Goal: Information Seeking & Learning: Find specific fact

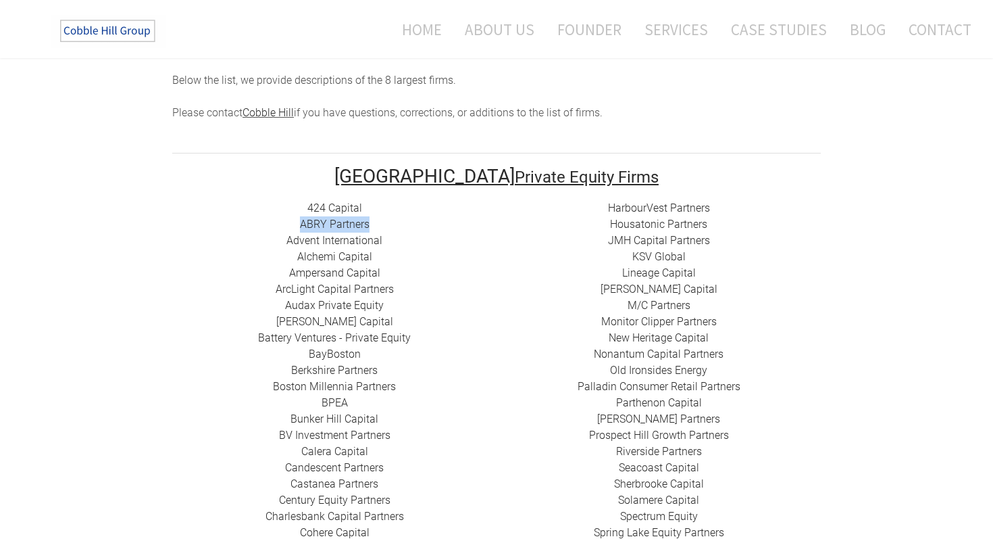
drag, startPoint x: 392, startPoint y: 207, endPoint x: 288, endPoint y: 207, distance: 104.1
click at [288, 207] on div "424 Capital ​ABRY Partners Advent International Alchemi Capital ​Ampersand Capi…" at bounding box center [334, 484] width 324 height 568
copy link "​ABRY Partners"
drag, startPoint x: 378, startPoint y: 240, endPoint x: 297, endPoint y: 242, distance: 80.4
click at [297, 242] on div "424 Capital ​ABRY Partners Advent International Alchemi Capital ​Ampersand Capi…" at bounding box center [334, 484] width 324 height 568
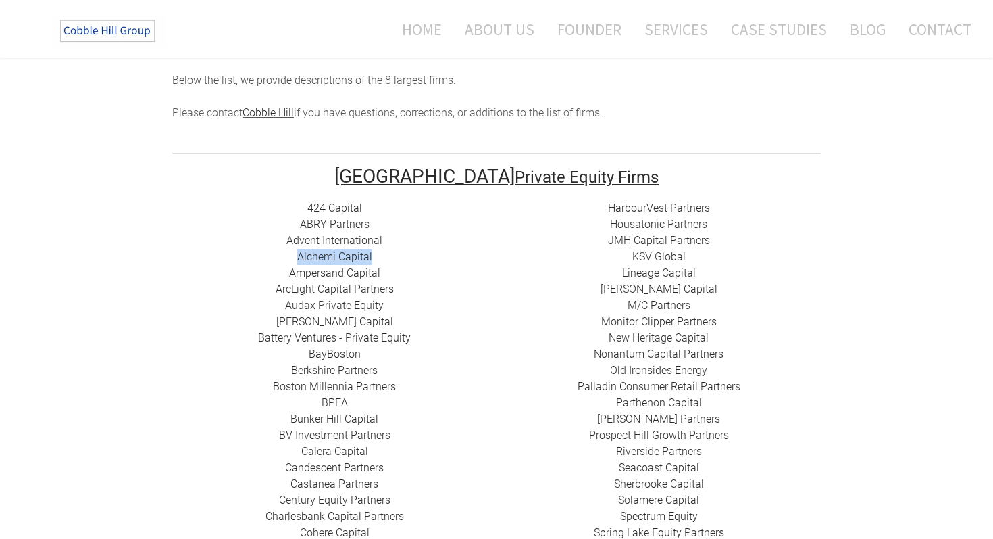
copy link "Alchemi Capital"
drag, startPoint x: 386, startPoint y: 256, endPoint x: 285, endPoint y: 256, distance: 100.7
click at [285, 256] on div "424 Capital ​ABRY Partners Advent International Alchemi Capital ​Ampersand Capi…" at bounding box center [334, 484] width 324 height 568
copy link "​Ampersand Capital"
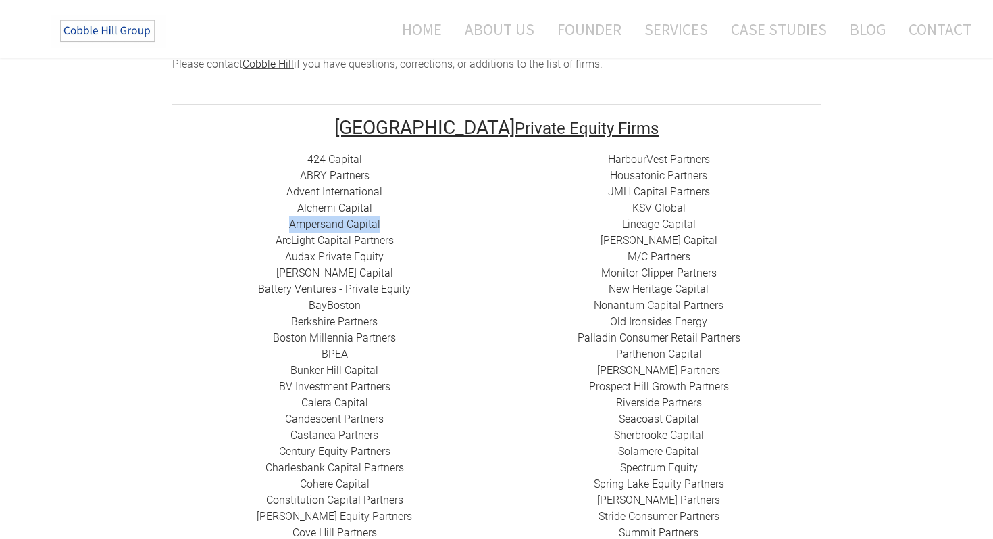
scroll to position [300, 0]
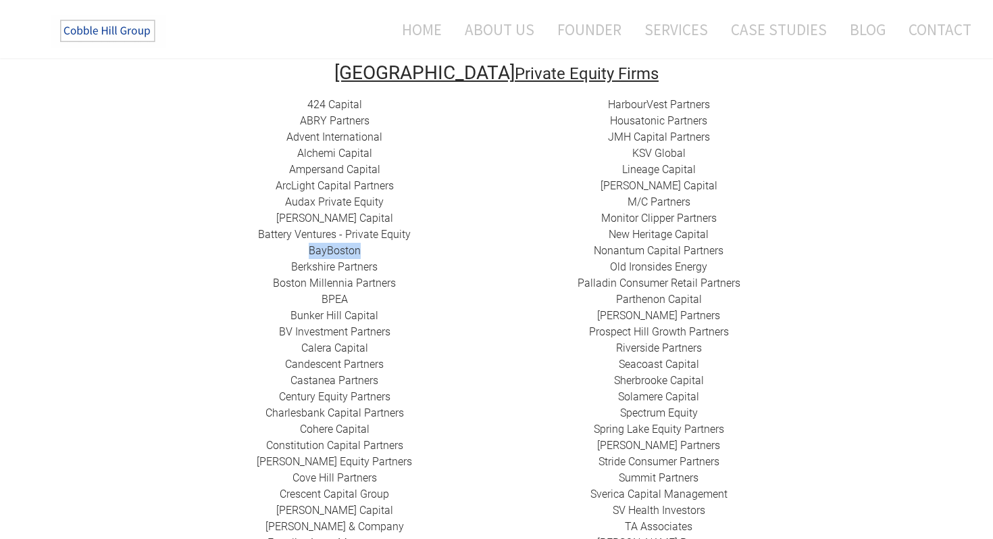
drag, startPoint x: 301, startPoint y: 228, endPoint x: 363, endPoint y: 234, distance: 61.7
click at [363, 234] on div "424 Capital ​ABRY Partners Advent International Alchemi Capital ​Ampersand Capi…" at bounding box center [334, 381] width 324 height 568
copy link "BayBoston"
drag, startPoint x: 421, startPoint y: 266, endPoint x: 274, endPoint y: 266, distance: 146.6
click at [274, 266] on div "424 Capital ​ABRY Partners Advent International Alchemi Capital ​Ampersand Capi…" at bounding box center [334, 381] width 324 height 568
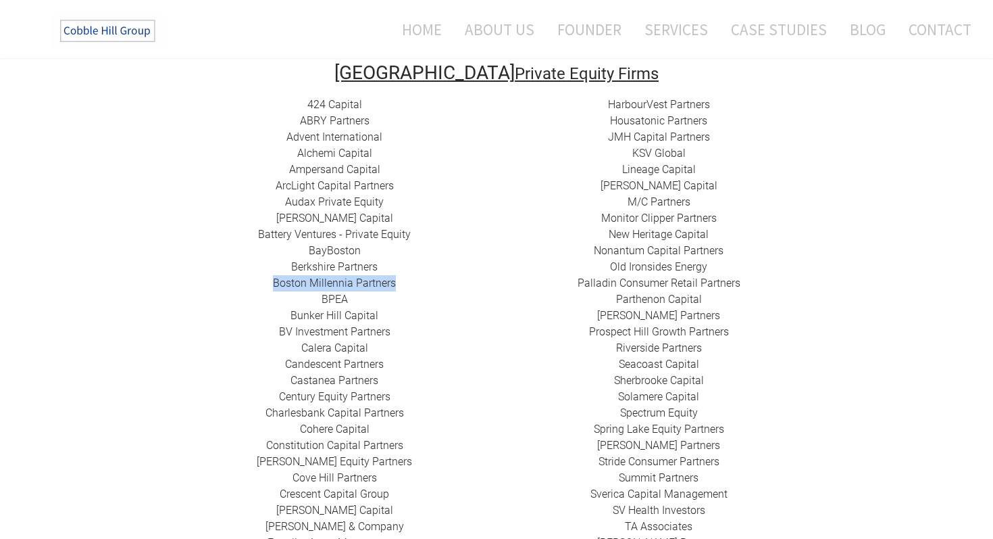
copy link "Boston Millennia Partners"
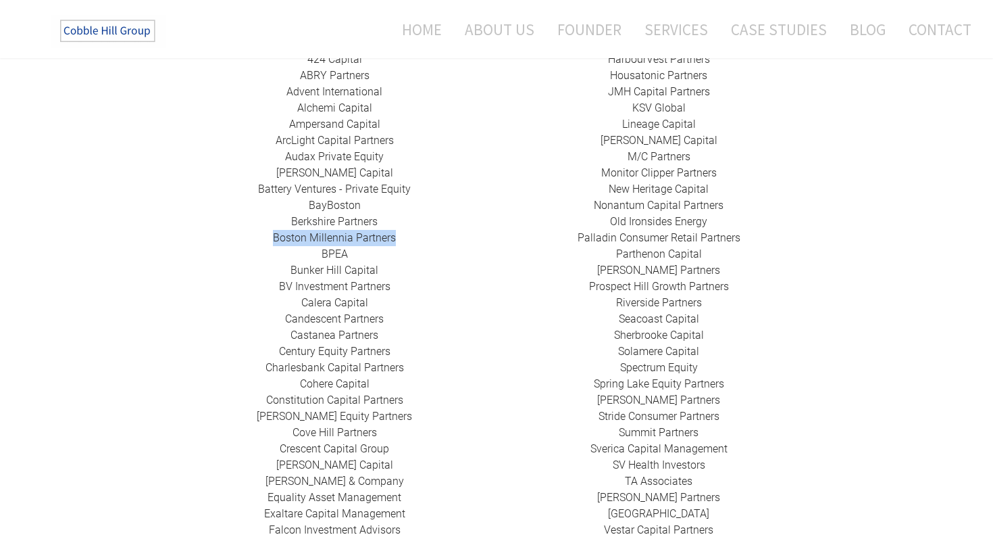
scroll to position [365, 0]
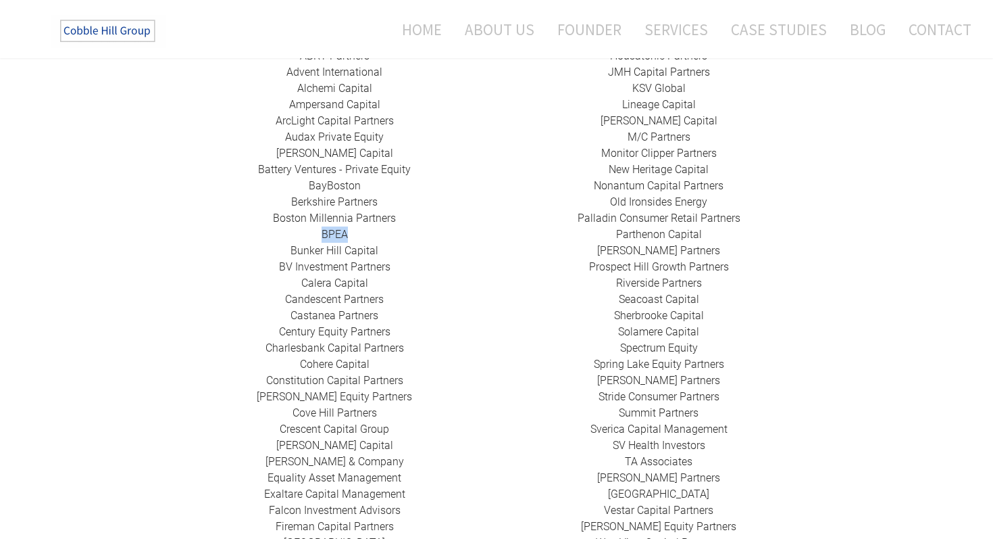
drag, startPoint x: 318, startPoint y: 217, endPoint x: 347, endPoint y: 217, distance: 29.7
click at [347, 217] on div "424 Capital ​ABRY Partners Advent International Alchemi Capital ​Ampersand Capi…" at bounding box center [334, 316] width 324 height 568
copy link "BPEA"
click at [333, 259] on div "424 Capital ​ABRY Partners Advent International Alchemi Capital ​Ampersand Capi…" at bounding box center [334, 316] width 324 height 568
click at [377, 244] on link "​Bunker Hill Capital" at bounding box center [335, 250] width 88 height 13
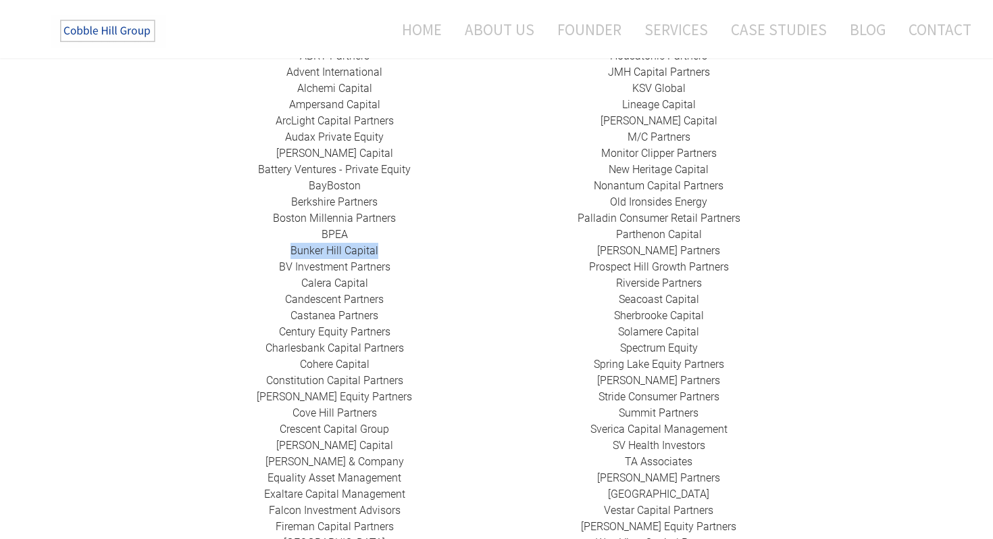
drag, startPoint x: 286, startPoint y: 231, endPoint x: 390, endPoint y: 230, distance: 104.1
click at [391, 231] on div "424 Capital ​ABRY Partners Advent International Alchemi Capital ​Ampersand Capi…" at bounding box center [334, 316] width 324 height 568
copy link "​Bunker Hill Capital"
drag, startPoint x: 407, startPoint y: 247, endPoint x: 276, endPoint y: 245, distance: 131.1
click at [276, 245] on div "424 Capital ​ABRY Partners Advent International Alchemi Capital ​Ampersand Capi…" at bounding box center [334, 316] width 324 height 568
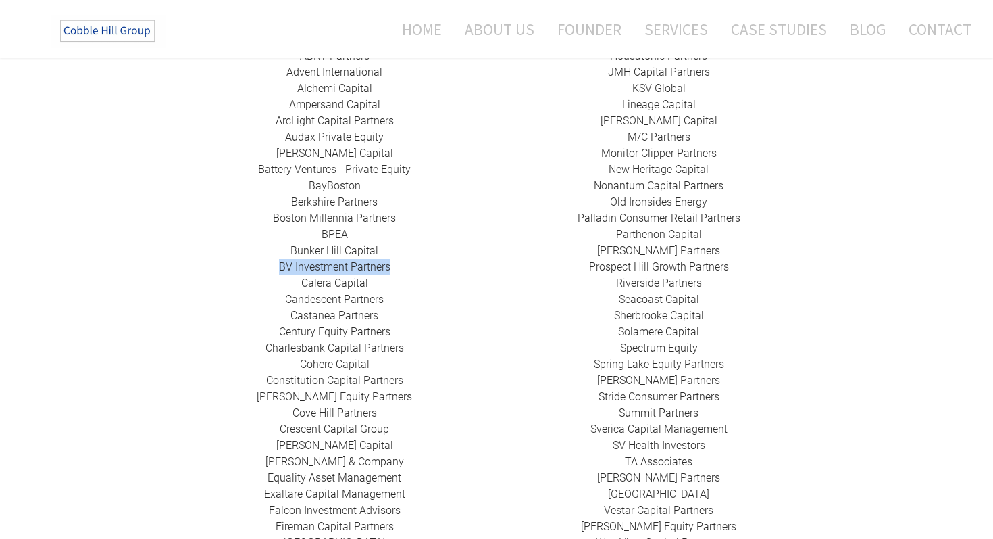
copy link "BV Investment Partners"
drag, startPoint x: 378, startPoint y: 262, endPoint x: 303, endPoint y: 266, distance: 75.1
click at [303, 266] on div "424 Capital ​ABRY Partners Advent International Alchemi Capital ​Ampersand Capi…" at bounding box center [334, 316] width 324 height 568
copy link "Calera Capital"
drag, startPoint x: 385, startPoint y: 285, endPoint x: 286, endPoint y: 285, distance: 99.3
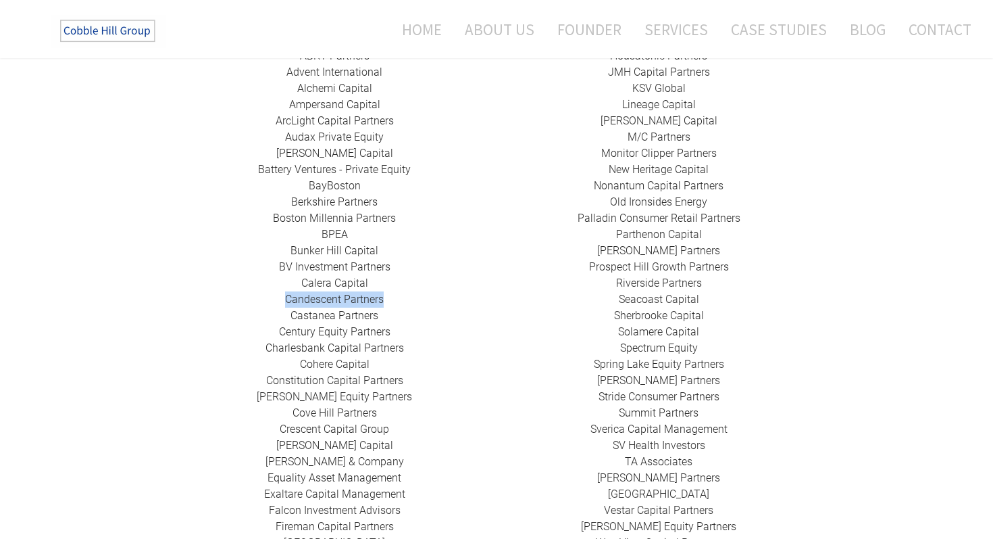
click at [286, 285] on div "424 Capital ​ABRY Partners Advent International Alchemi Capital ​Ampersand Capi…" at bounding box center [334, 316] width 324 height 568
copy link "Candescent Partners"
drag, startPoint x: 391, startPoint y: 300, endPoint x: 289, endPoint y: 300, distance: 101.4
click at [289, 300] on div "424 Capital ​ABRY Partners Advent International Alchemi Capital ​Ampersand Capi…" at bounding box center [334, 316] width 324 height 568
drag, startPoint x: 408, startPoint y: 314, endPoint x: 280, endPoint y: 314, distance: 127.7
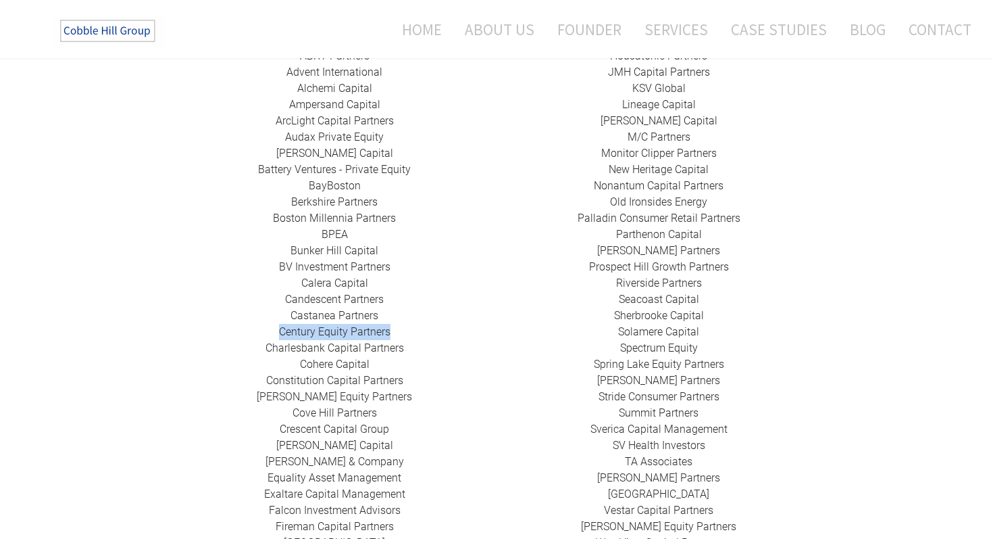
click at [280, 314] on div "424 Capital ​ABRY Partners Advent International Alchemi Capital ​Ampersand Capi…" at bounding box center [334, 316] width 324 height 568
drag, startPoint x: 408, startPoint y: 329, endPoint x: 253, endPoint y: 331, distance: 155.4
click at [253, 331] on div "424 Capital ​ABRY Partners Advent International Alchemi Capital ​Ampersand Capi…" at bounding box center [334, 316] width 324 height 568
drag, startPoint x: 373, startPoint y: 344, endPoint x: 301, endPoint y: 344, distance: 71.6
click at [301, 344] on div "424 Capital ​ABRY Partners Advent International Alchemi Capital ​Ampersand Capi…" at bounding box center [334, 316] width 324 height 568
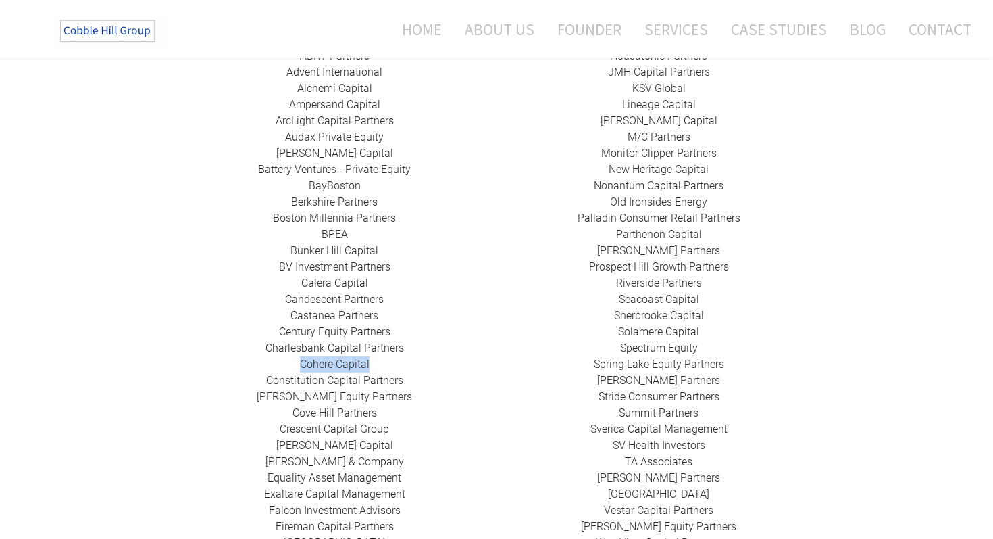
scroll to position [483, 0]
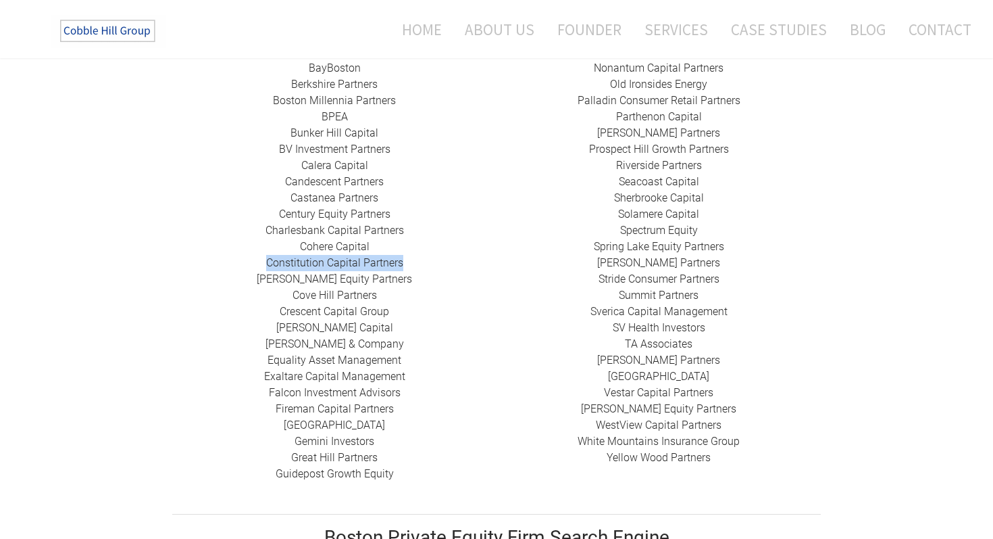
drag, startPoint x: 407, startPoint y: 246, endPoint x: 261, endPoint y: 248, distance: 146.0
click at [261, 248] on div "424 Capital ​ABRY Partners Advent International Alchemi Capital ​Ampersand Capi…" at bounding box center [334, 198] width 324 height 568
drag, startPoint x: 401, startPoint y: 264, endPoint x: 268, endPoint y: 264, distance: 133.1
click at [268, 264] on div "424 Capital ​ABRY Partners Advent International Alchemi Capital ​Ampersand Capi…" at bounding box center [334, 198] width 324 height 568
drag, startPoint x: 397, startPoint y: 278, endPoint x: 293, endPoint y: 277, distance: 103.4
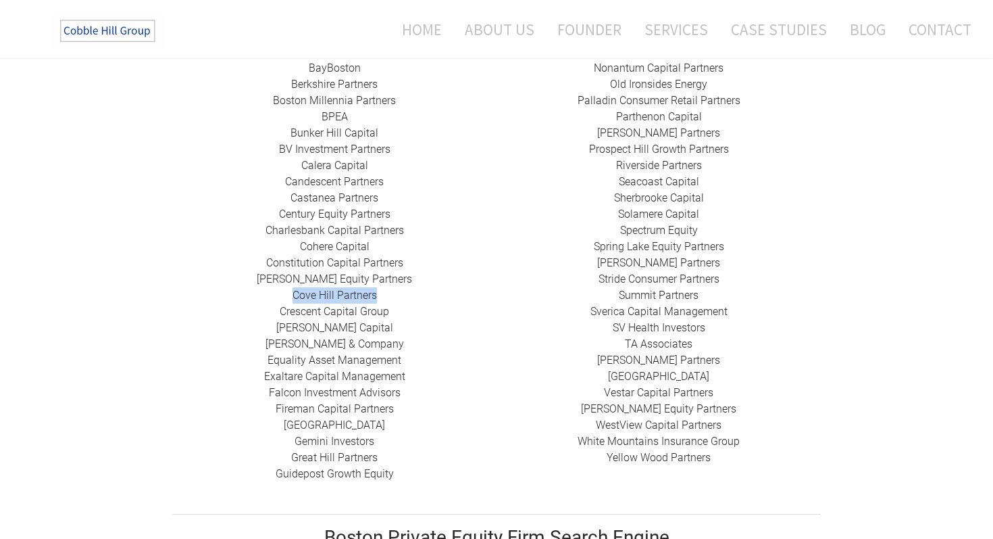
click at [293, 277] on div "424 Capital ​ABRY Partners Advent International Alchemi Capital ​Ampersand Capi…" at bounding box center [334, 198] width 324 height 568
drag, startPoint x: 407, startPoint y: 291, endPoint x: 280, endPoint y: 299, distance: 127.3
click at [280, 299] on div "424 Capital ​ABRY Partners Advent International Alchemi Capital ​Ampersand Capi…" at bounding box center [334, 198] width 324 height 568
drag, startPoint x: 383, startPoint y: 312, endPoint x: 298, endPoint y: 313, distance: 85.2
click at [298, 313] on div "424 Capital ​ABRY Partners Advent International Alchemi Capital ​Ampersand Capi…" at bounding box center [334, 198] width 324 height 568
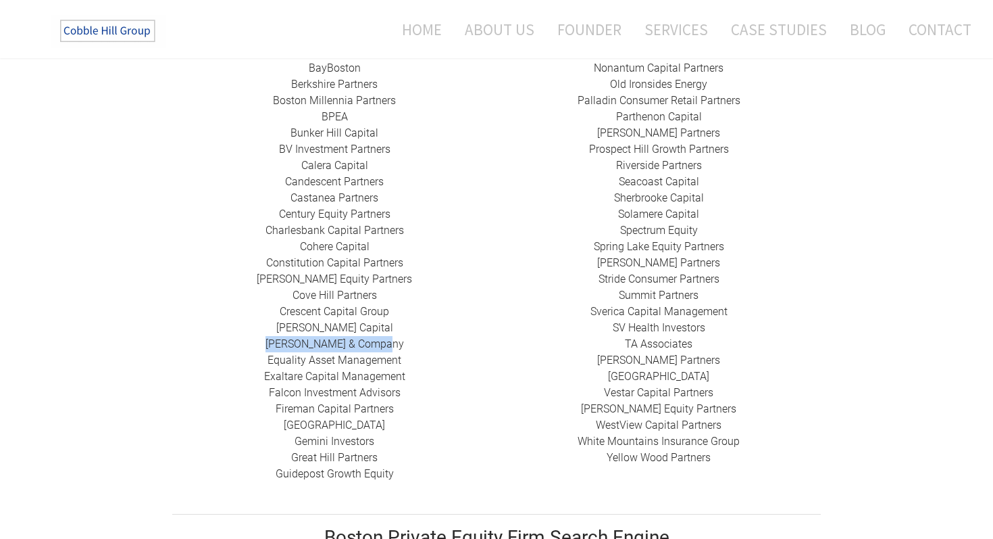
drag, startPoint x: 407, startPoint y: 322, endPoint x: 270, endPoint y: 322, distance: 136.5
click at [270, 322] on div "424 Capital ​ABRY Partners Advent International Alchemi Capital ​Ampersand Capi…" at bounding box center [334, 198] width 324 height 568
drag, startPoint x: 418, startPoint y: 345, endPoint x: 259, endPoint y: 343, distance: 158.2
click at [259, 343] on div "424 Capital ​ABRY Partners Advent International Alchemi Capital ​Ampersand Capi…" at bounding box center [334, 198] width 324 height 568
drag, startPoint x: 418, startPoint y: 366, endPoint x: 264, endPoint y: 364, distance: 154.8
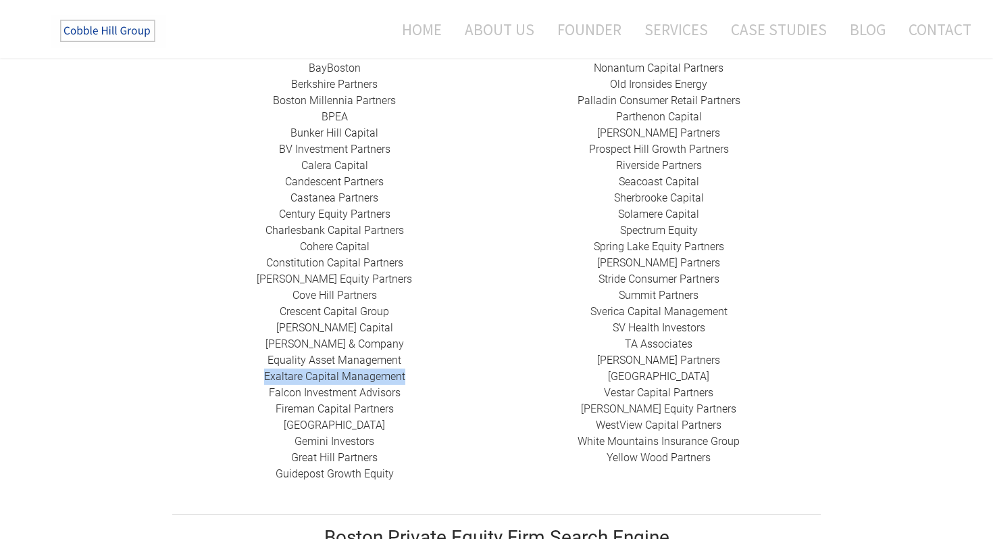
click at [264, 364] on div "424 Capital ​ABRY Partners Advent International Alchemi Capital ​Ampersand Capi…" at bounding box center [334, 198] width 324 height 568
drag, startPoint x: 405, startPoint y: 370, endPoint x: 264, endPoint y: 377, distance: 141.4
click at [264, 376] on div "424 Capital ​ABRY Partners Advent International Alchemi Capital ​Ampersand Capi…" at bounding box center [334, 198] width 324 height 568
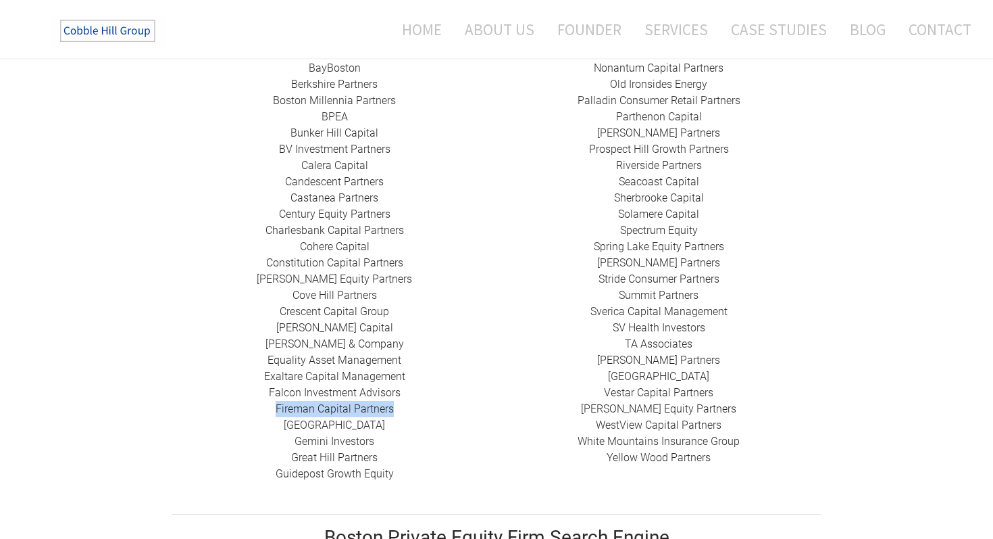
drag, startPoint x: 404, startPoint y: 391, endPoint x: 276, endPoint y: 391, distance: 127.7
click at [276, 391] on div "424 Capital ​ABRY Partners Advent International Alchemi Capital ​Ampersand Capi…" at bounding box center [334, 198] width 324 height 568
drag, startPoint x: 387, startPoint y: 407, endPoint x: 290, endPoint y: 407, distance: 96.6
click at [290, 407] on div "424 Capital ​ABRY Partners Advent International Alchemi Capital ​Ampersand Capi…" at bounding box center [334, 198] width 324 height 568
drag, startPoint x: 383, startPoint y: 426, endPoint x: 294, endPoint y: 428, distance: 89.2
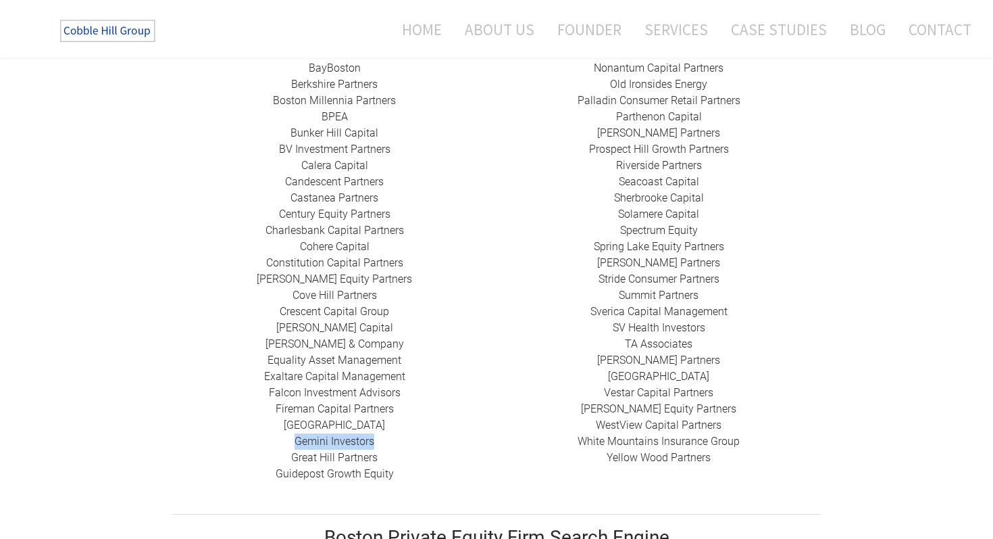
click at [294, 428] on div "424 Capital ​ABRY Partners Advent International Alchemi Capital ​Ampersand Capi…" at bounding box center [334, 198] width 324 height 568
drag, startPoint x: 389, startPoint y: 438, endPoint x: 292, endPoint y: 445, distance: 96.9
click at [292, 445] on div "424 Capital ​ABRY Partners Advent International Alchemi Capital ​Ampersand Capi…" at bounding box center [334, 198] width 324 height 568
drag, startPoint x: 412, startPoint y: 457, endPoint x: 271, endPoint y: 461, distance: 141.3
click at [271, 461] on div "424 Capital ​ABRY Partners Advent International Alchemi Capital ​Ampersand Capi…" at bounding box center [334, 198] width 324 height 568
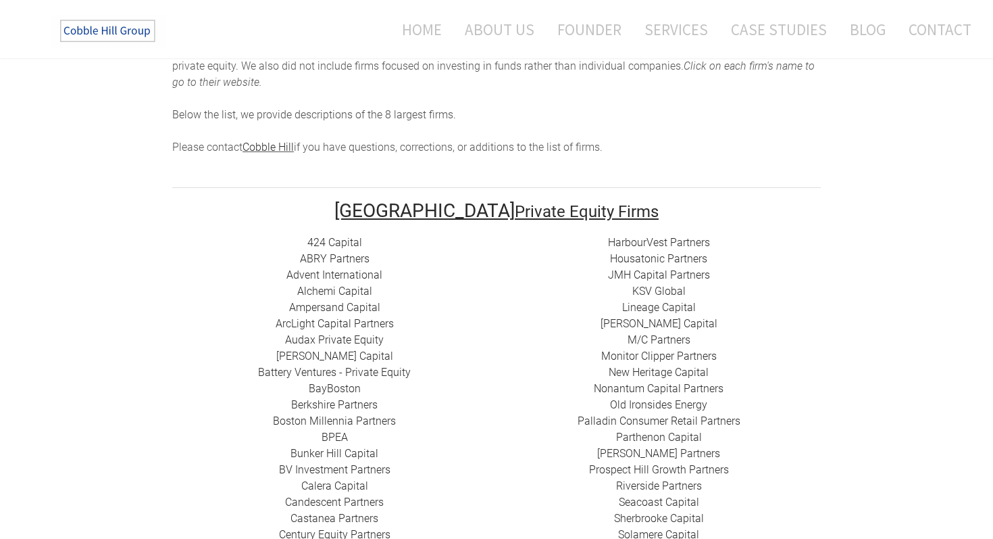
scroll to position [136, 0]
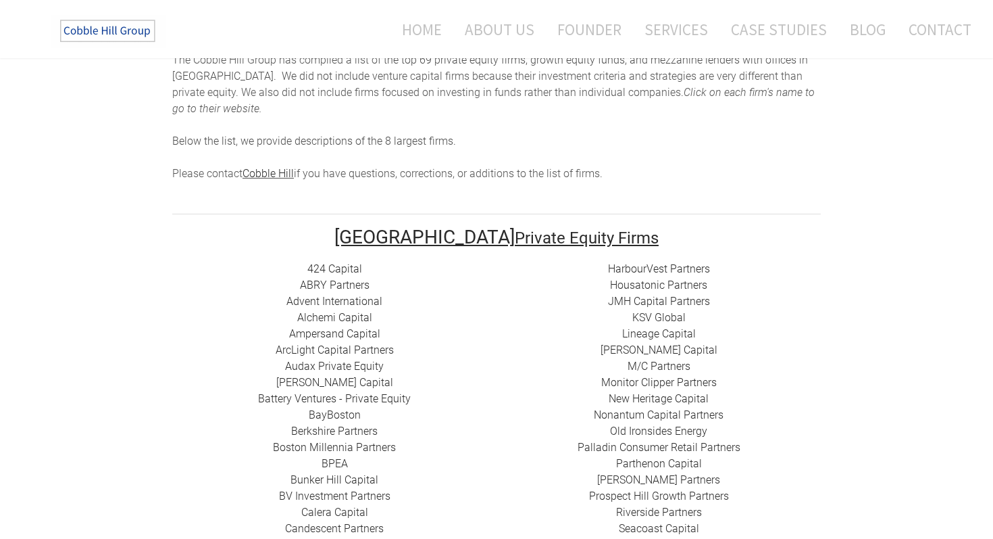
click at [716, 261] on div "HarbourVest Partners Housatonic Partners ​JMH Capital Partners ​KSV Global Line…" at bounding box center [659, 536] width 324 height 551
drag, startPoint x: 711, startPoint y: 266, endPoint x: 594, endPoint y: 273, distance: 117.1
click at [594, 273] on div "HarbourVest Partners Housatonic Partners ​JMH Capital Partners ​KSV Global Line…" at bounding box center [659, 536] width 324 height 551
click at [708, 295] on link "​JMH Capital Partners" at bounding box center [659, 301] width 102 height 13
drag, startPoint x: 717, startPoint y: 280, endPoint x: 608, endPoint y: 288, distance: 109.7
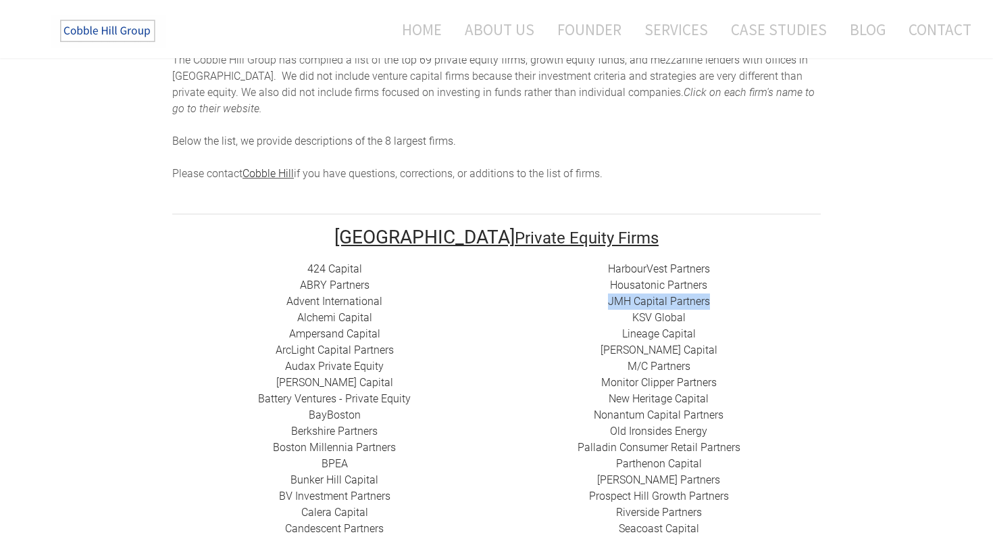
click at [608, 288] on div "HarbourVest Partners Housatonic Partners ​JMH Capital Partners ​KSV Global Line…" at bounding box center [659, 536] width 324 height 551
drag, startPoint x: 696, startPoint y: 300, endPoint x: 633, endPoint y: 300, distance: 62.8
click at [633, 300] on div "HarbourVest Partners Housatonic Partners ​JMH Capital Partners ​KSV Global Line…" at bounding box center [659, 536] width 324 height 551
drag, startPoint x: 703, startPoint y: 319, endPoint x: 620, endPoint y: 320, distance: 82.5
click at [620, 320] on div "HarbourVest Partners Housatonic Partners ​JMH Capital Partners ​KSV Global Line…" at bounding box center [659, 536] width 324 height 551
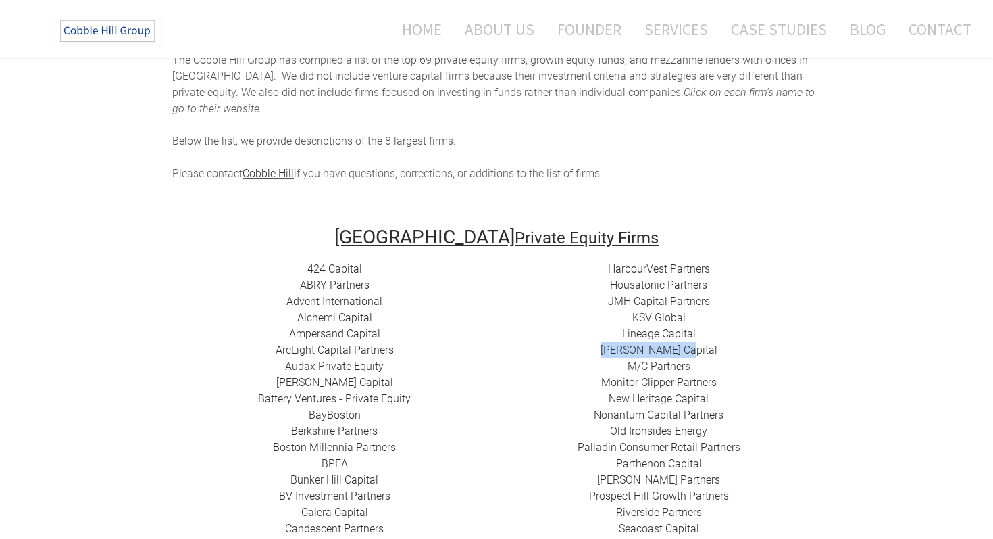
drag, startPoint x: 724, startPoint y: 335, endPoint x: 615, endPoint y: 335, distance: 108.8
click at [615, 335] on div "HarbourVest Partners Housatonic Partners ​JMH Capital Partners ​KSV Global Line…" at bounding box center [659, 536] width 324 height 551
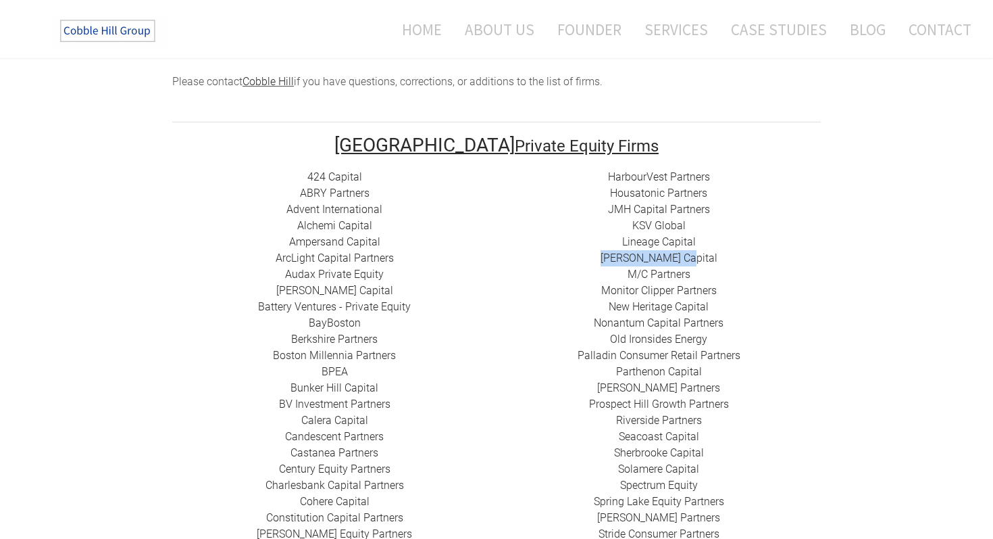
scroll to position [258, 0]
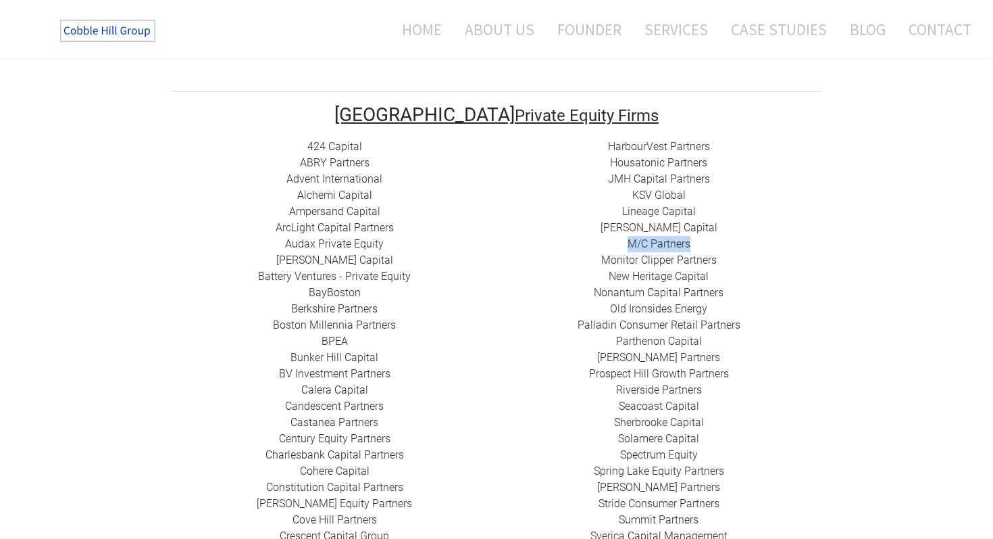
drag, startPoint x: 702, startPoint y: 224, endPoint x: 603, endPoint y: 226, distance: 99.4
click at [603, 226] on div "HarbourVest Partners Housatonic Partners ​JMH Capital Partners ​KSV Global Line…" at bounding box center [659, 414] width 324 height 551
drag, startPoint x: 734, startPoint y: 245, endPoint x: 604, endPoint y: 245, distance: 129.7
click at [604, 245] on div "HarbourVest Partners Housatonic Partners ​JMH Capital Partners ​KSV Global Line…" at bounding box center [659, 414] width 324 height 551
drag, startPoint x: 724, startPoint y: 258, endPoint x: 599, endPoint y: 261, distance: 125.0
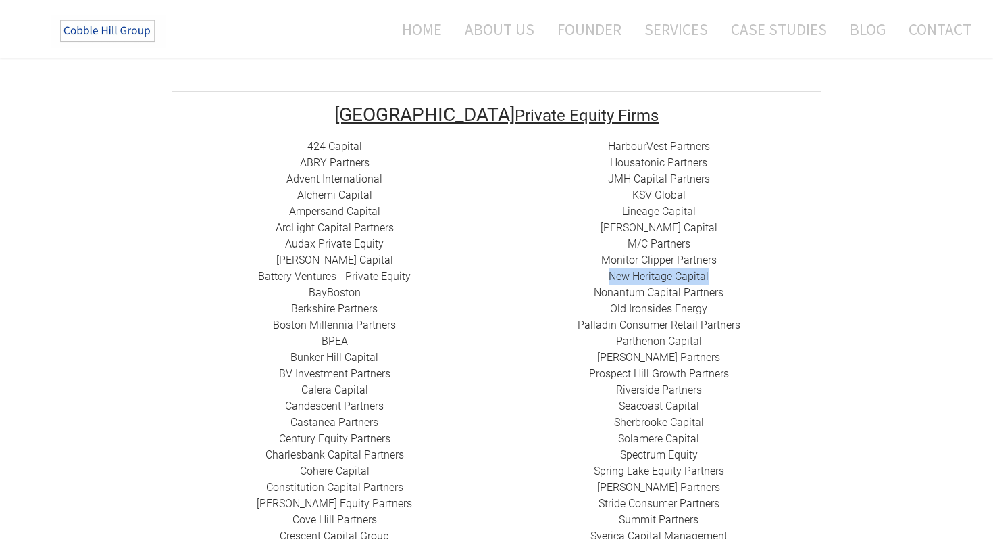
click at [598, 261] on div "HarbourVest Partners Housatonic Partners ​JMH Capital Partners ​KSV Global Line…" at bounding box center [659, 414] width 324 height 551
drag, startPoint x: 732, startPoint y: 274, endPoint x: 581, endPoint y: 275, distance: 150.7
click at [581, 275] on div "HarbourVest Partners Housatonic Partners ​JMH Capital Partners ​KSV Global Line…" at bounding box center [659, 414] width 324 height 551
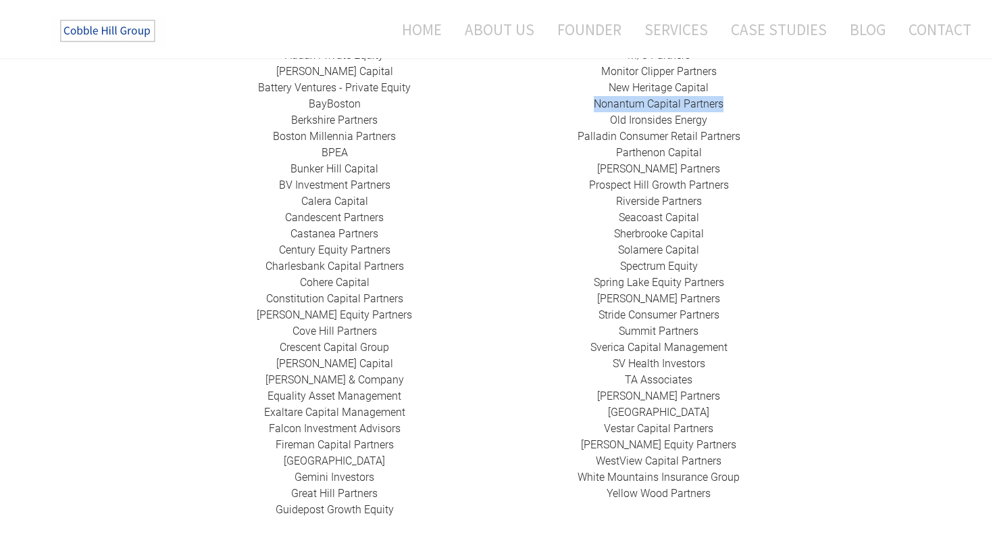
scroll to position [439, 0]
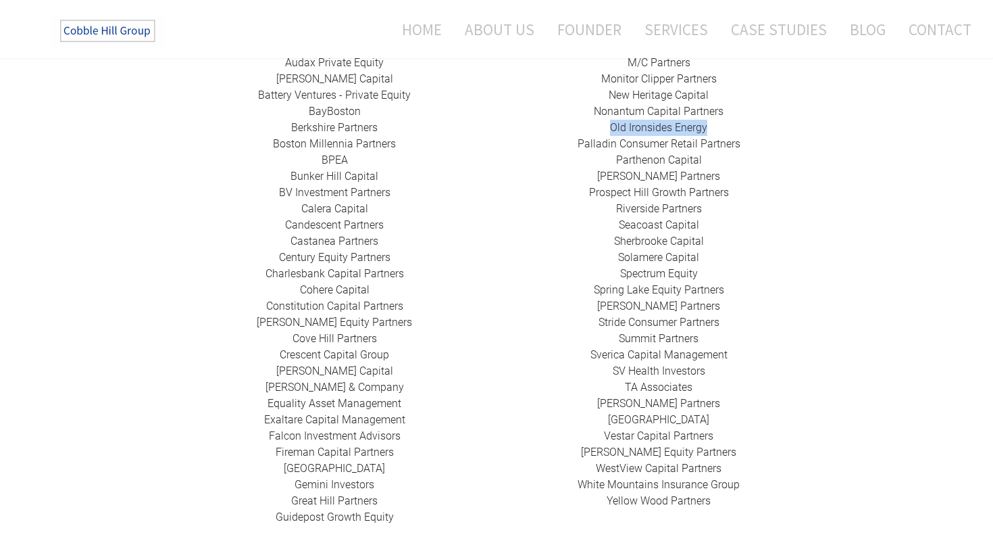
drag, startPoint x: 715, startPoint y: 111, endPoint x: 596, endPoint y: 110, distance: 118.9
click at [596, 110] on div "HarbourVest Partners Housatonic Partners ​JMH Capital Partners ​KSV Global Line…" at bounding box center [659, 232] width 324 height 551
click at [737, 276] on div "HarbourVest Partners Housatonic Partners ​JMH Capital Partners ​KSV Global Line…" at bounding box center [659, 232] width 324 height 551
drag, startPoint x: 747, startPoint y: 128, endPoint x: 578, endPoint y: 128, distance: 169.6
click at [578, 128] on div "HarbourVest Partners Housatonic Partners ​JMH Capital Partners ​KSV Global Line…" at bounding box center [659, 232] width 324 height 551
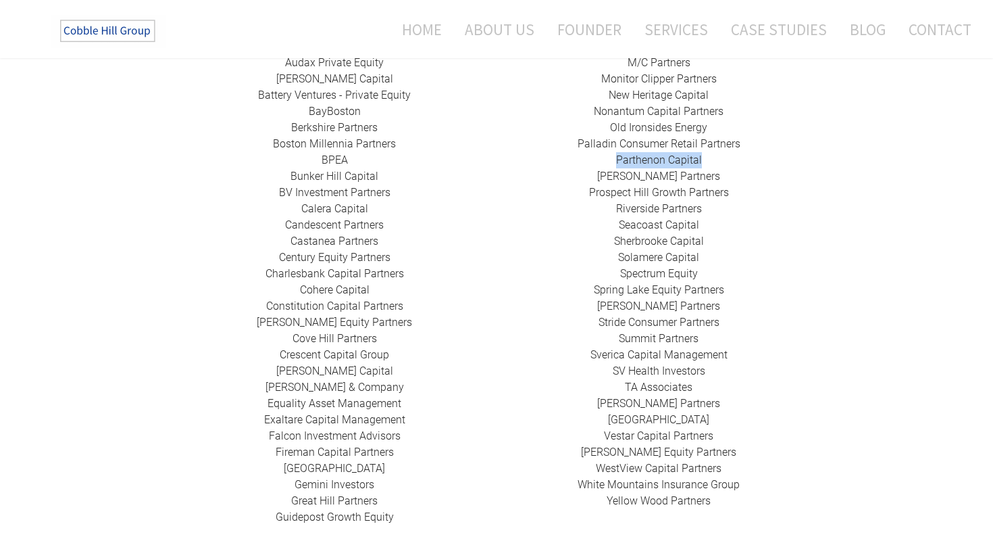
drag, startPoint x: 709, startPoint y: 142, endPoint x: 616, endPoint y: 143, distance: 92.6
click at [616, 143] on div "HarbourVest Partners Housatonic Partners ​JMH Capital Partners ​KSV Global Line…" at bounding box center [659, 232] width 324 height 551
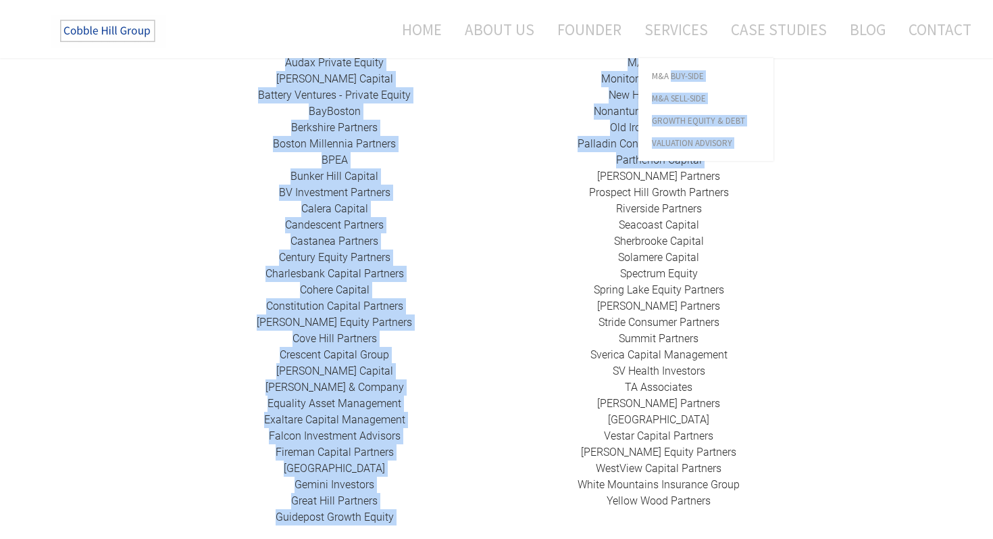
drag, startPoint x: 713, startPoint y: 157, endPoint x: 615, endPoint y: 159, distance: 98.0
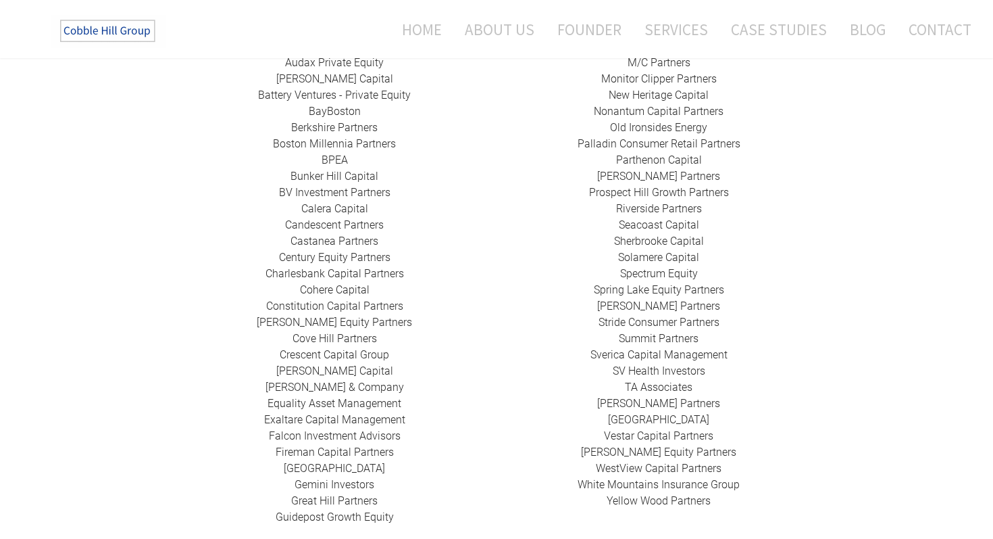
click at [612, 194] on div "HarbourVest Partners Housatonic Partners ​JMH Capital Partners ​KSV Global Line…" at bounding box center [659, 232] width 324 height 551
drag, startPoint x: 712, startPoint y: 160, endPoint x: 615, endPoint y: 160, distance: 96.6
click at [615, 160] on div "HarbourVest Partners Housatonic Partners ​JMH Capital Partners ​KSV Global Line…" at bounding box center [659, 232] width 324 height 551
drag, startPoint x: 737, startPoint y: 174, endPoint x: 588, endPoint y: 176, distance: 148.7
click at [588, 176] on div "HarbourVest Partners Housatonic Partners ​JMH Capital Partners ​KSV Global Line…" at bounding box center [659, 232] width 324 height 551
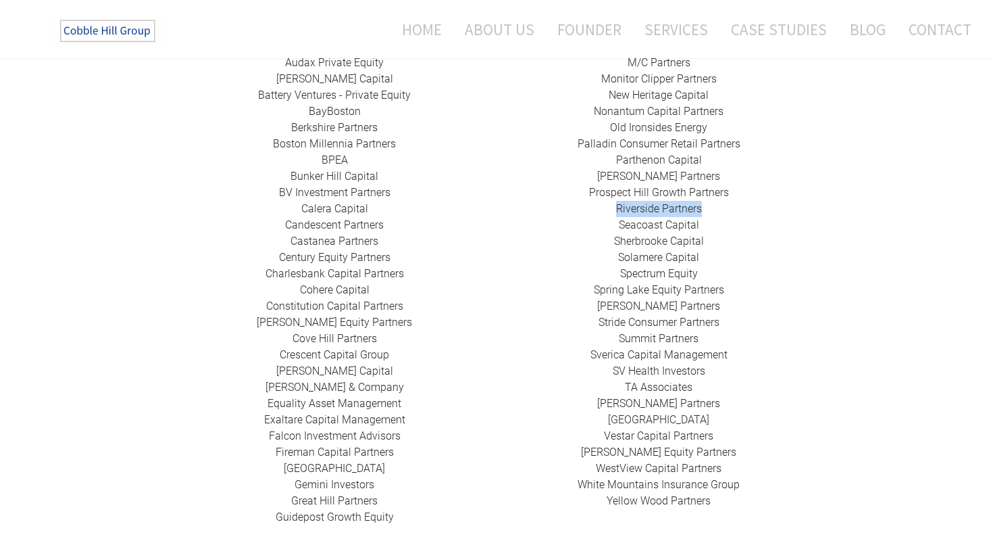
drag, startPoint x: 709, startPoint y: 194, endPoint x: 615, endPoint y: 194, distance: 93.9
click at [615, 194] on div "HarbourVest Partners Housatonic Partners ​JMH Capital Partners ​KSV Global Line…" at bounding box center [659, 232] width 324 height 551
drag, startPoint x: 708, startPoint y: 209, endPoint x: 617, endPoint y: 209, distance: 91.2
click at [616, 209] on div "HarbourVest Partners Housatonic Partners ​JMH Capital Partners ​KSV Global Line…" at bounding box center [659, 232] width 324 height 551
drag, startPoint x: 707, startPoint y: 226, endPoint x: 610, endPoint y: 227, distance: 97.3
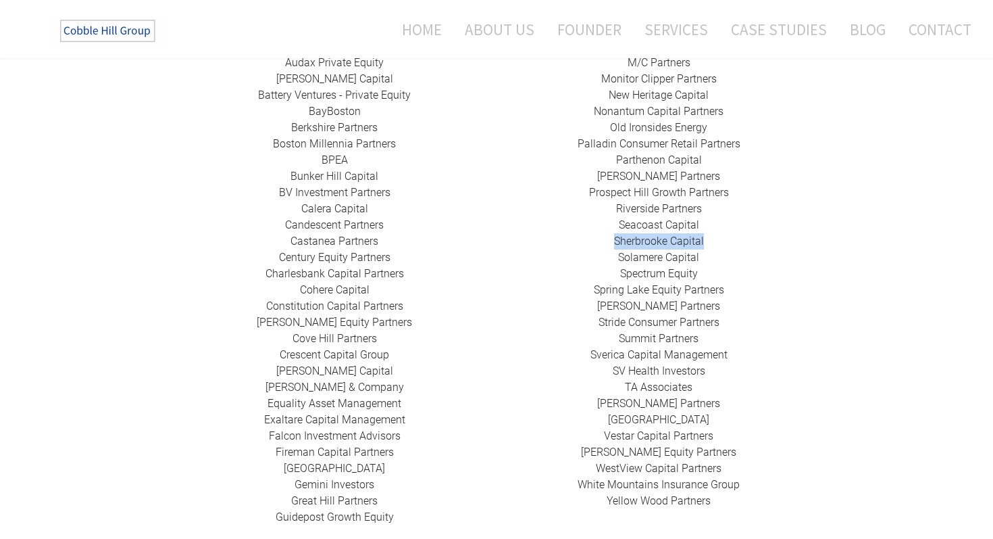
click at [610, 227] on div "HarbourVest Partners Housatonic Partners ​JMH Capital Partners ​KSV Global Line…" at bounding box center [659, 232] width 324 height 551
drag, startPoint x: 716, startPoint y: 237, endPoint x: 621, endPoint y: 240, distance: 94.6
click at [621, 240] on div "HarbourVest Partners Housatonic Partners ​JMH Capital Partners ​KSV Global Line…" at bounding box center [659, 232] width 324 height 551
drag, startPoint x: 706, startPoint y: 257, endPoint x: 620, endPoint y: 258, distance: 85.8
click at [620, 258] on div "HarbourVest Partners Housatonic Partners ​JMH Capital Partners ​KSV Global Line…" at bounding box center [659, 232] width 324 height 551
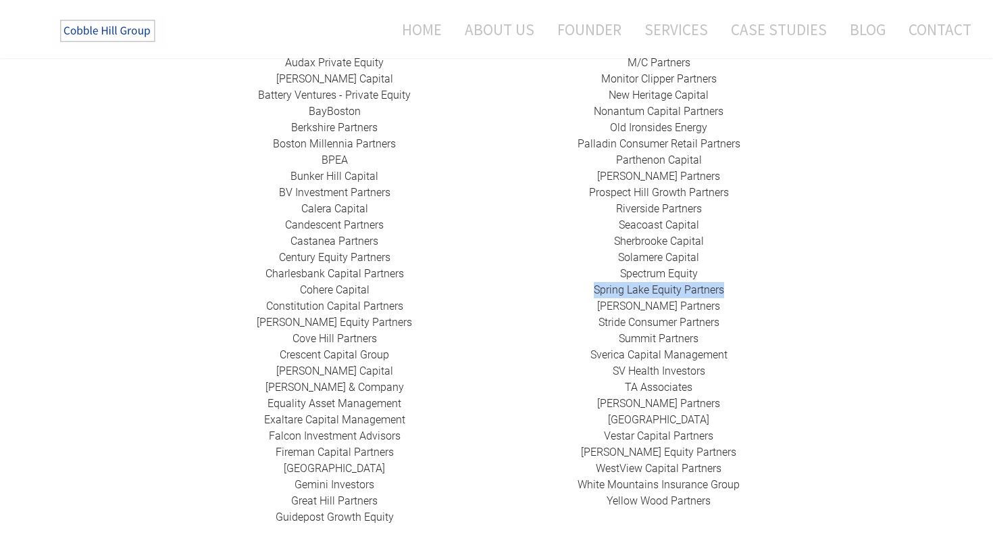
drag, startPoint x: 735, startPoint y: 272, endPoint x: 589, endPoint y: 272, distance: 146.0
click at [589, 272] on div "HarbourVest Partners Housatonic Partners ​JMH Capital Partners ​KSV Global Line…" at bounding box center [659, 232] width 324 height 551
drag, startPoint x: 609, startPoint y: 291, endPoint x: 724, endPoint y: 292, distance: 115.6
click at [725, 292] on div "HarbourVest Partners Housatonic Partners ​JMH Capital Partners ​KSV Global Line…" at bounding box center [659, 232] width 324 height 551
